Goal: Task Accomplishment & Management: Complete application form

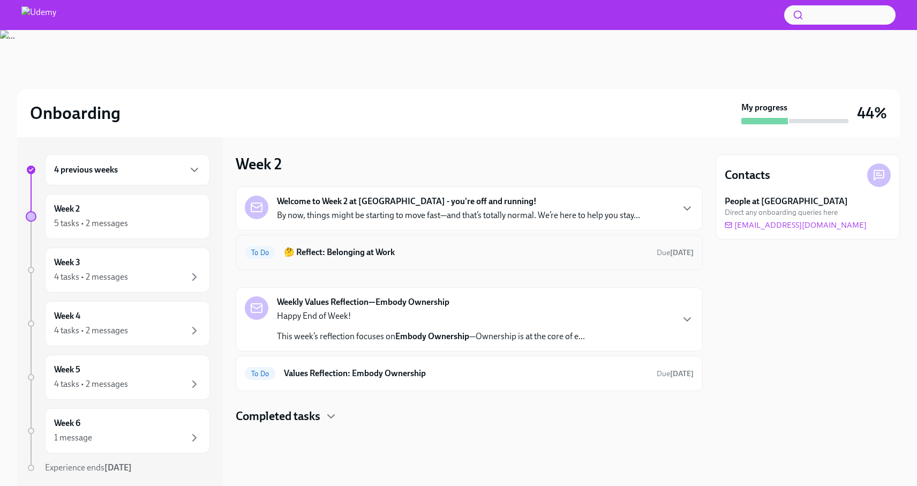
click at [355, 254] on h6 "🤔 Reflect: Belonging at Work" at bounding box center [466, 252] width 364 height 12
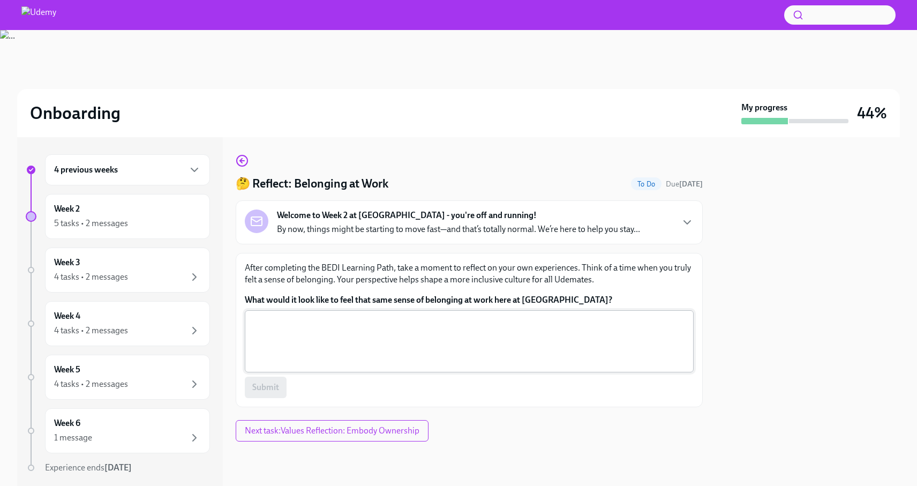
click at [336, 328] on textarea "What would it look like to feel that same sense of belonging at work here at [G…" at bounding box center [469, 340] width 436 height 51
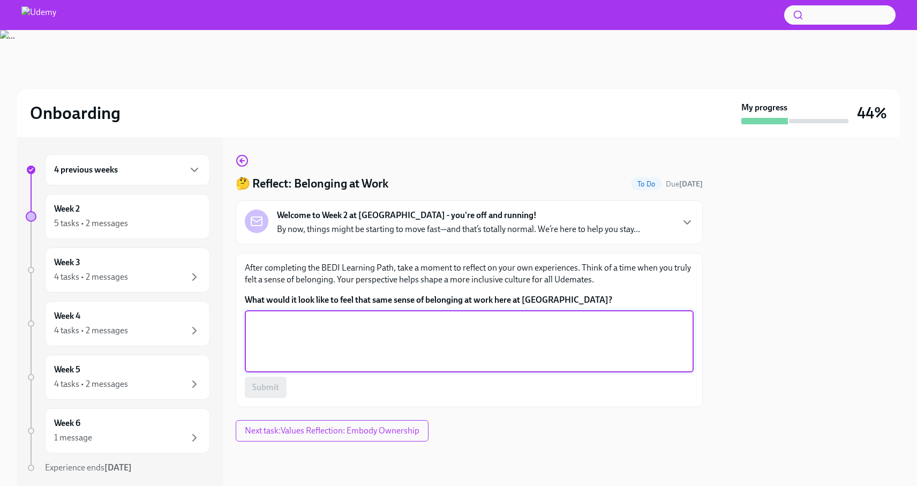
click at [264, 317] on textarea "What would it look like to feel that same sense of belonging at work here at [G…" at bounding box center [469, 340] width 436 height 51
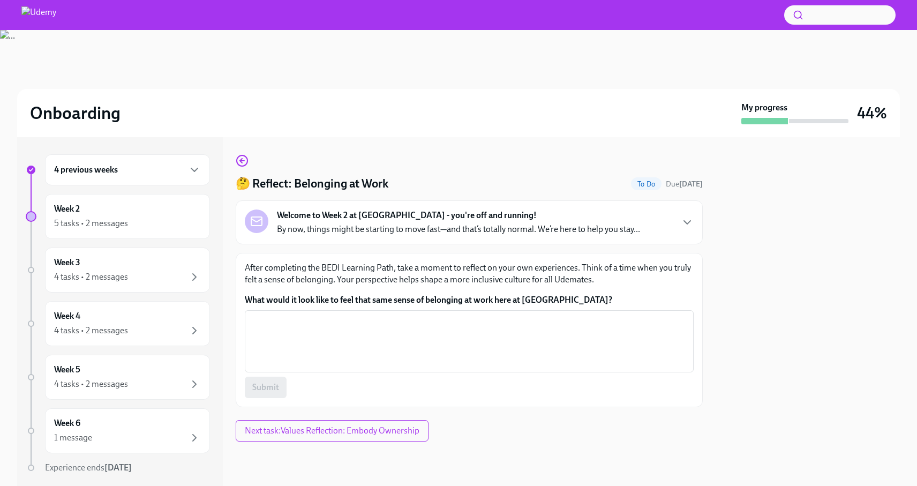
click at [368, 279] on p "After completing the BEDI Learning Path, take a moment to reflect on your own e…" at bounding box center [469, 274] width 449 height 24
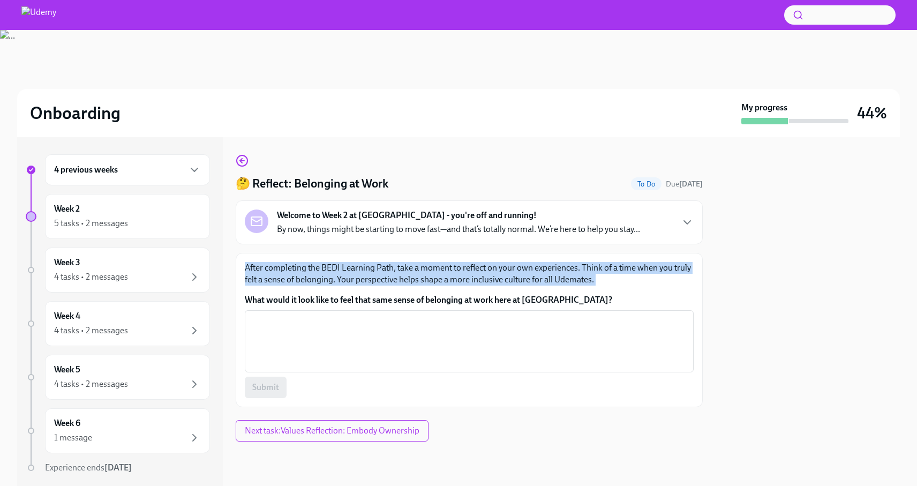
click at [368, 279] on p "After completing the BEDI Learning Path, take a moment to reflect on your own e…" at bounding box center [469, 274] width 449 height 24
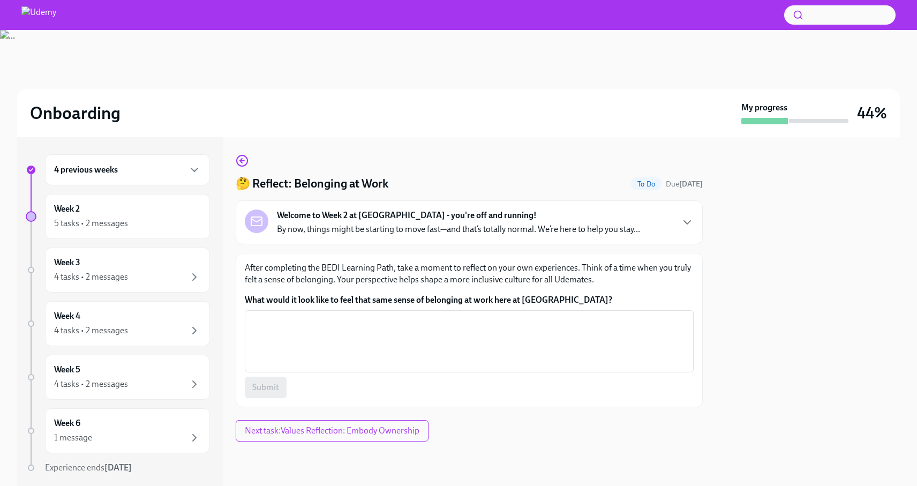
click at [368, 279] on p "After completing the BEDI Learning Path, take a moment to reflect on your own e…" at bounding box center [469, 274] width 449 height 24
click at [365, 283] on p "After completing the BEDI Learning Path, take a moment to reflect on your own e…" at bounding box center [469, 274] width 449 height 24
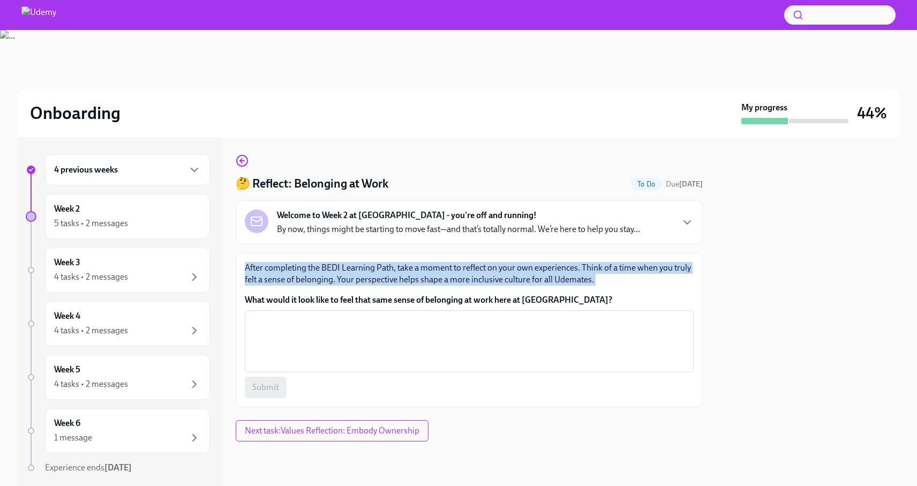
click at [365, 283] on p "After completing the BEDI Learning Path, take a moment to reflect on your own e…" at bounding box center [469, 274] width 449 height 24
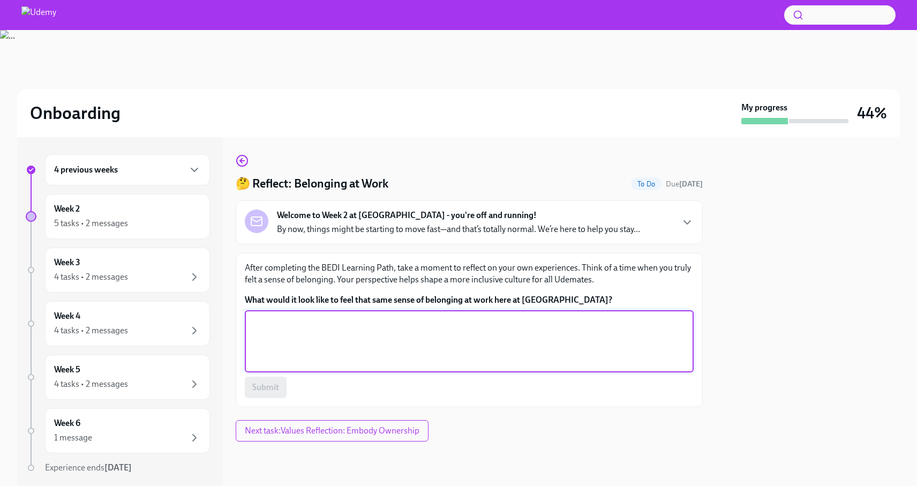
click at [310, 322] on textarea "What would it look like to feel that same sense of belonging at work here at [G…" at bounding box center [469, 340] width 436 height 51
click at [283, 300] on label "What would it look like to feel that same sense of belonging at work here at [G…" at bounding box center [469, 300] width 449 height 12
click at [283, 315] on textarea "What would it look like to feel that same sense of belonging at work here at [G…" at bounding box center [469, 340] width 436 height 51
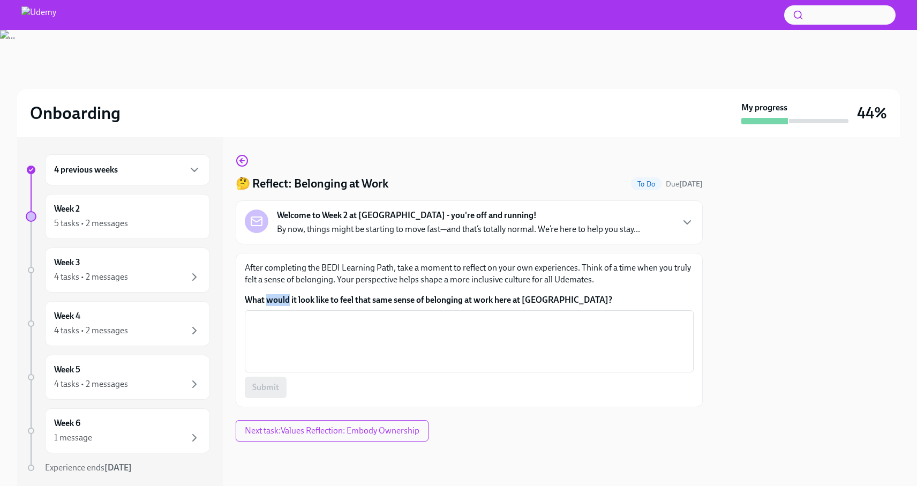
click at [283, 300] on label "What would it look like to feel that same sense of belonging at work here at [G…" at bounding box center [469, 300] width 449 height 12
click at [283, 315] on textarea "What would it look like to feel that same sense of belonging at work here at [G…" at bounding box center [469, 340] width 436 height 51
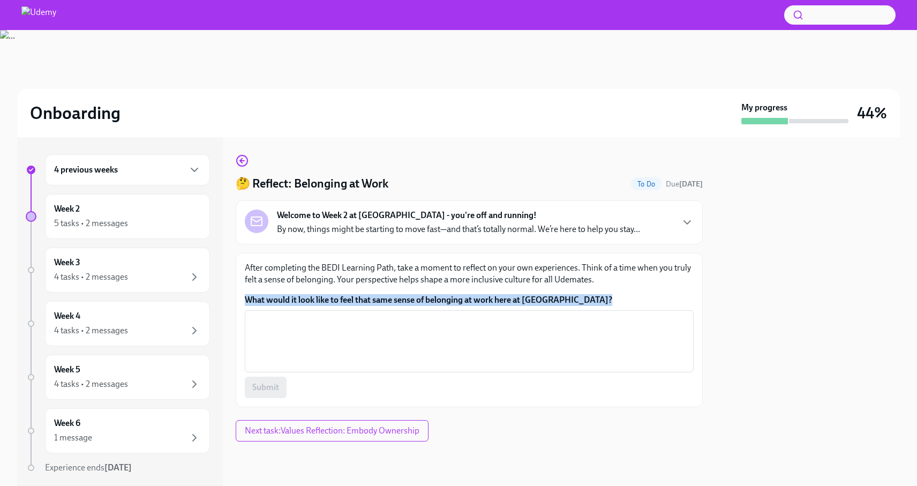
click at [283, 300] on label "What would it look like to feel that same sense of belonging at work here at [G…" at bounding box center [469, 300] width 449 height 12
click at [283, 315] on textarea "What would it look like to feel that same sense of belonging at work here at [G…" at bounding box center [469, 340] width 436 height 51
click at [283, 300] on label "What would it look like to feel that same sense of belonging at work here at [G…" at bounding box center [469, 300] width 449 height 12
click at [283, 315] on textarea "What would it look like to feel that same sense of belonging at work here at [G…" at bounding box center [469, 340] width 436 height 51
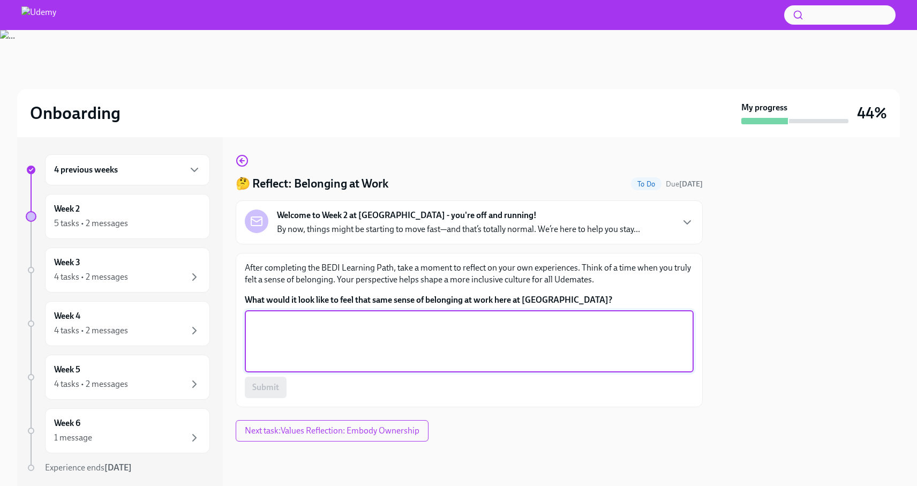
click at [272, 325] on textarea "What would it look like to feel that same sense of belonging at work here at [G…" at bounding box center [469, 340] width 436 height 51
click at [274, 301] on label "What would it look like to feel that same sense of belonging at work here at [G…" at bounding box center [469, 300] width 449 height 12
click at [274, 315] on textarea "What would it look like to feel that same sense of belonging at work here at [G…" at bounding box center [469, 340] width 436 height 51
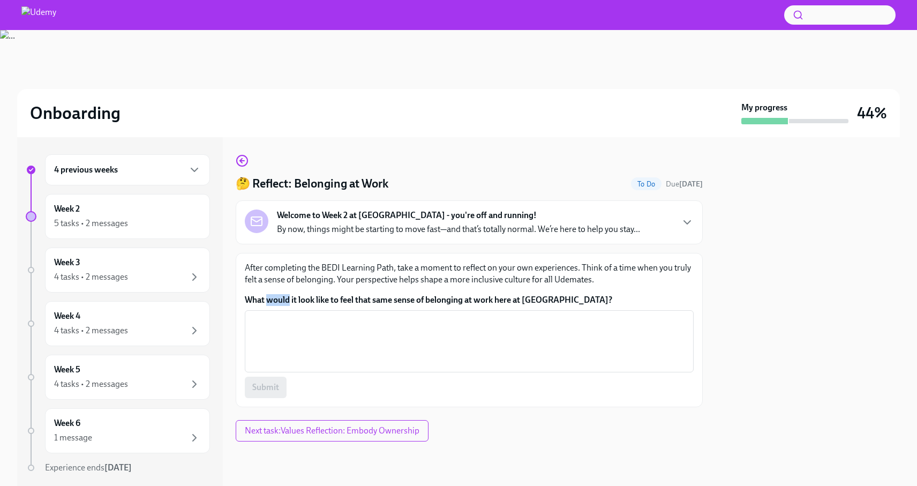
click at [274, 301] on label "What would it look like to feel that same sense of belonging at work here at [G…" at bounding box center [469, 300] width 449 height 12
click at [274, 315] on textarea "What would it look like to feel that same sense of belonging at work here at [G…" at bounding box center [469, 340] width 436 height 51
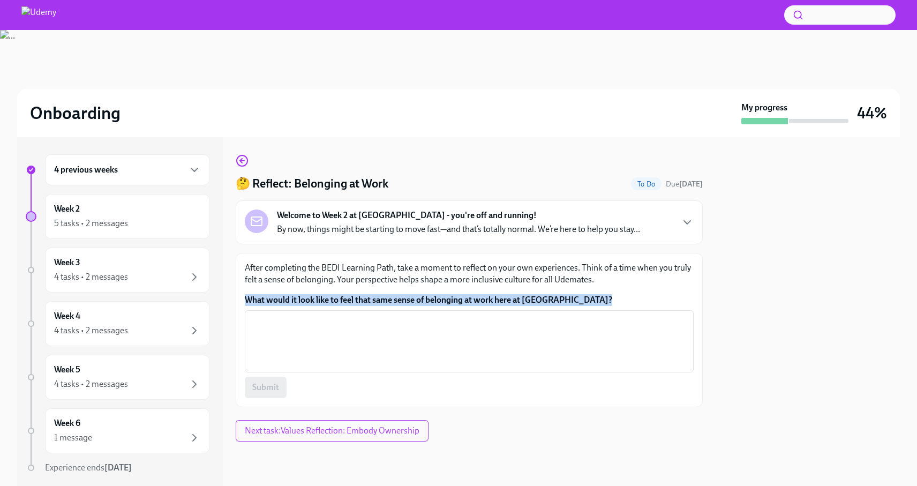
click at [274, 301] on label "What would it look like to feel that same sense of belonging at work here at [G…" at bounding box center [469, 300] width 449 height 12
click at [274, 315] on textarea "What would it look like to feel that same sense of belonging at work here at [G…" at bounding box center [469, 340] width 436 height 51
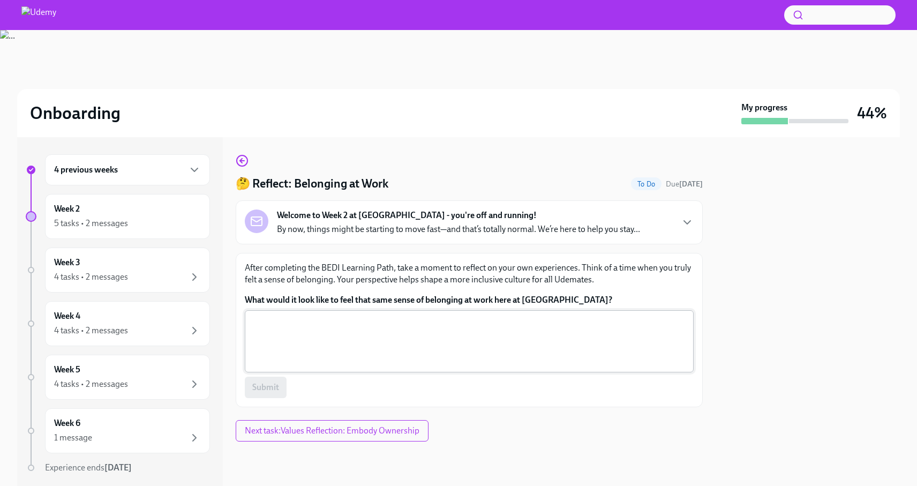
click at [349, 314] on div "x ​" at bounding box center [469, 341] width 449 height 62
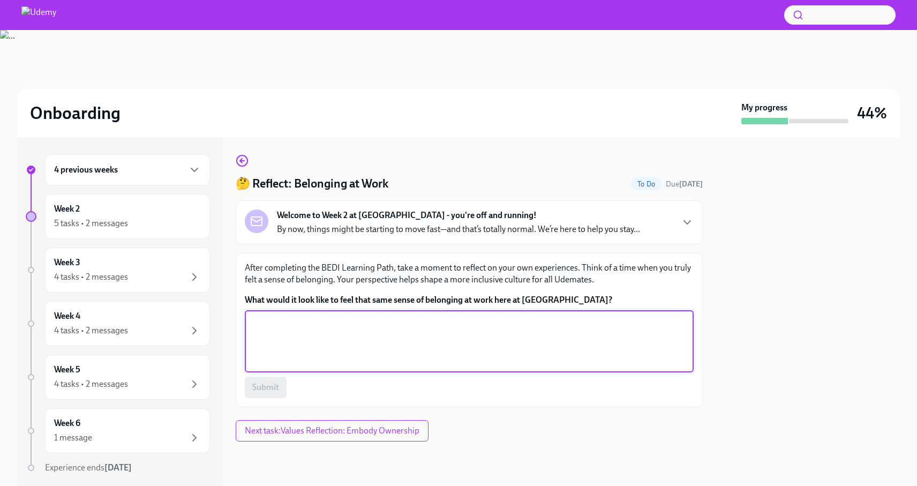
click at [370, 301] on label "What would it look like to feel that same sense of belonging at work here at [G…" at bounding box center [469, 300] width 449 height 12
click at [370, 315] on textarea "What would it look like to feel that same sense of belonging at work here at [G…" at bounding box center [469, 340] width 436 height 51
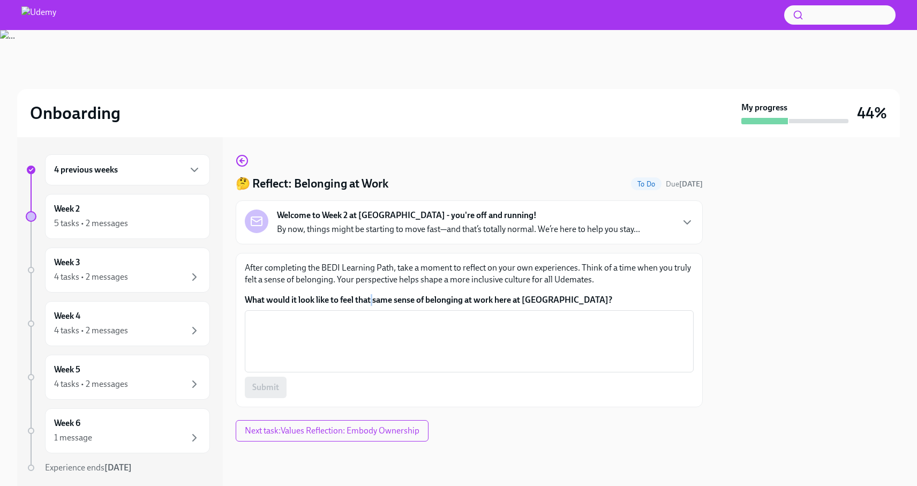
click at [370, 301] on label "What would it look like to feel that same sense of belonging at work here at [G…" at bounding box center [469, 300] width 449 height 12
click at [370, 315] on textarea "What would it look like to feel that same sense of belonging at work here at [G…" at bounding box center [469, 340] width 436 height 51
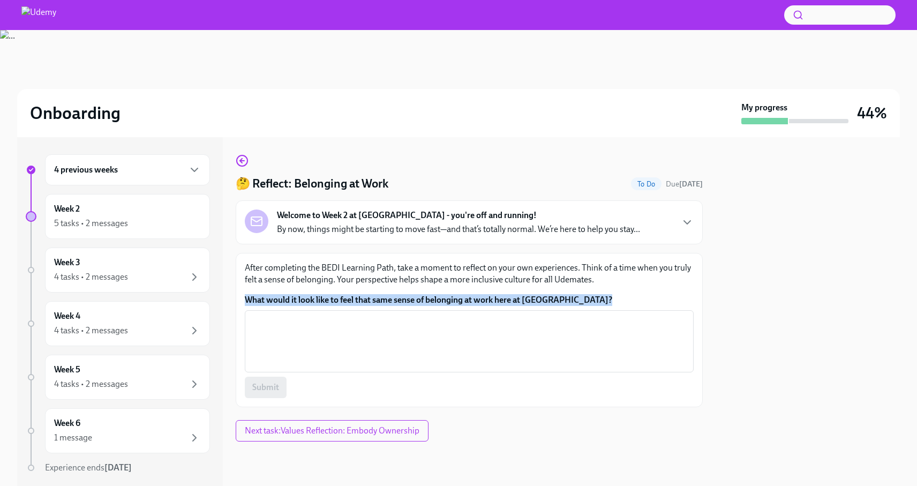
click at [370, 301] on label "What would it look like to feel that same sense of belonging at work here at [G…" at bounding box center [469, 300] width 449 height 12
click at [370, 315] on textarea "What would it look like to feel that same sense of belonging at work here at [G…" at bounding box center [469, 340] width 436 height 51
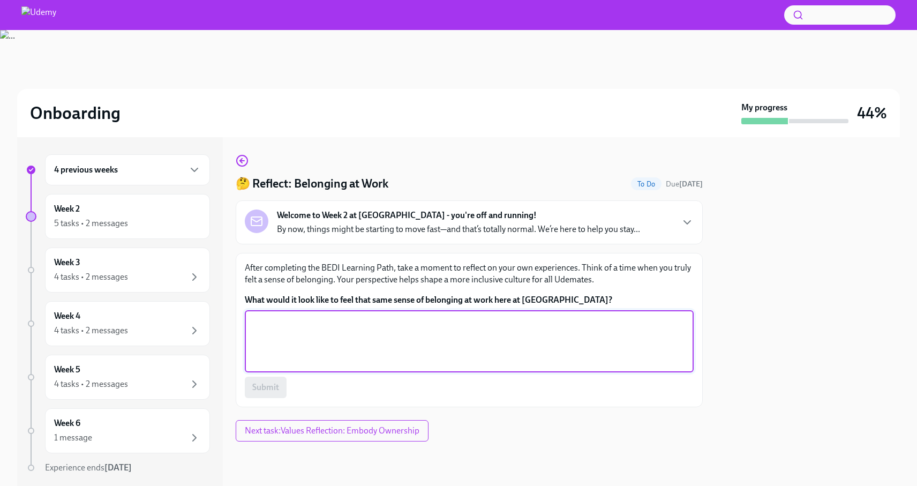
click at [352, 328] on textarea "What would it look like to feel that same sense of belonging at work here at [G…" at bounding box center [469, 340] width 436 height 51
click at [505, 344] on textarea "I felt that feeling when my manager and my team greeted" at bounding box center [469, 340] width 436 height 51
click at [483, 322] on textarea "I felt that feeling when my manager and my team greeted" at bounding box center [469, 340] width 436 height 51
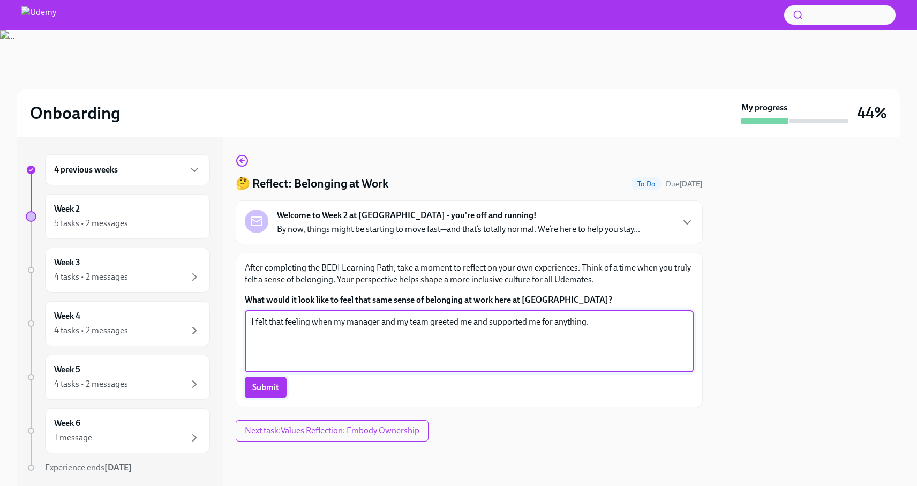
type textarea "I felt that feeling when my manager and my team greeted me and supported me for…"
click at [255, 385] on span "Submit" at bounding box center [265, 387] width 27 height 11
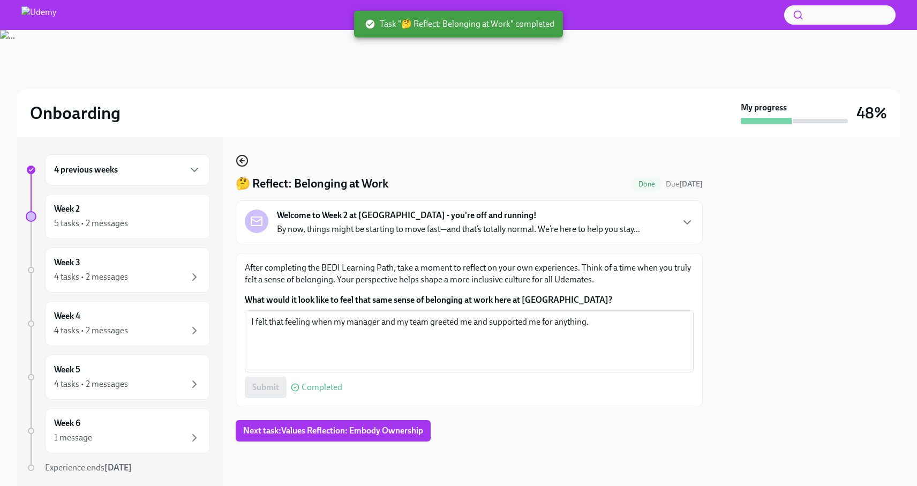
click at [244, 161] on icon "button" at bounding box center [242, 161] width 4 height 0
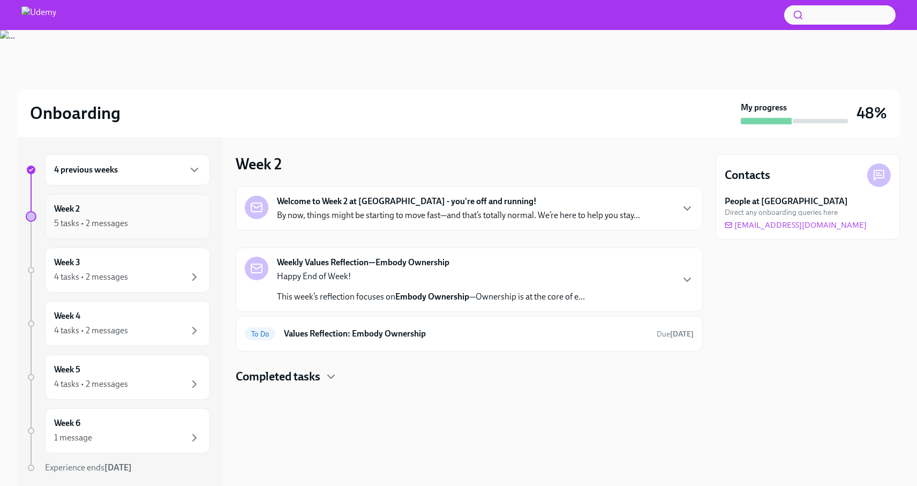
click at [130, 219] on div "5 tasks • 2 messages" at bounding box center [127, 223] width 147 height 13
click at [384, 336] on h6 "Values Reflection: Embody Ownership" at bounding box center [466, 334] width 364 height 12
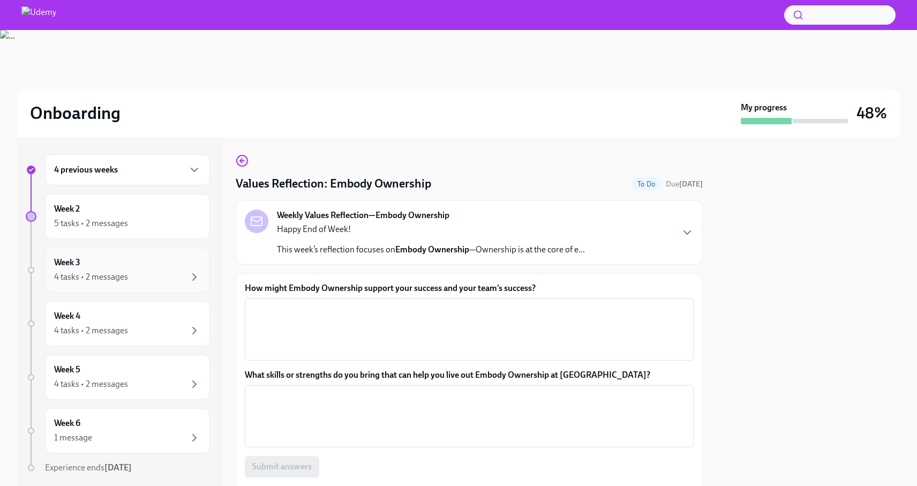
click at [85, 269] on div "Week 3 4 tasks • 2 messages" at bounding box center [127, 269] width 147 height 27
